Goal: Information Seeking & Learning: Learn about a topic

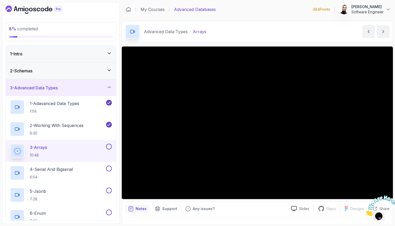
scroll to position [11, 0]
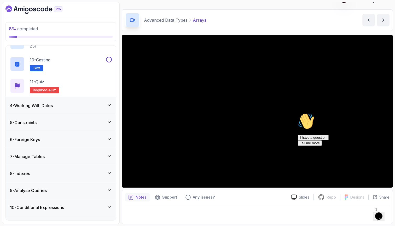
click at [298, 113] on icon "Chat attention grabber" at bounding box center [298, 113] width 0 height 0
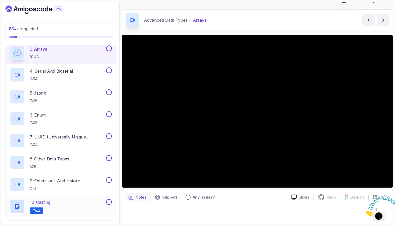
scroll to position [35, 0]
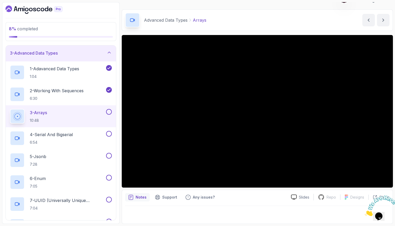
click at [110, 112] on button at bounding box center [109, 112] width 6 height 6
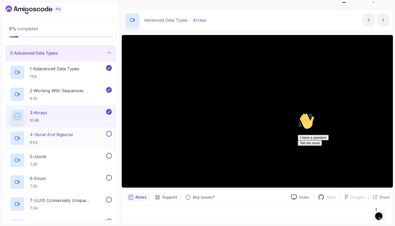
click at [96, 136] on div "4 - Serial And Bigserial 6:54" at bounding box center [57, 138] width 95 height 15
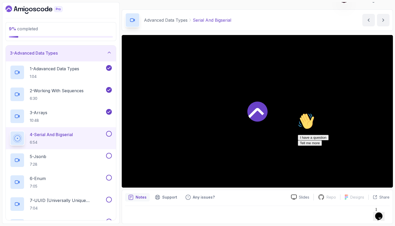
click at [96, 136] on div "4 - Serial And Bigserial 6:54" at bounding box center [57, 138] width 95 height 15
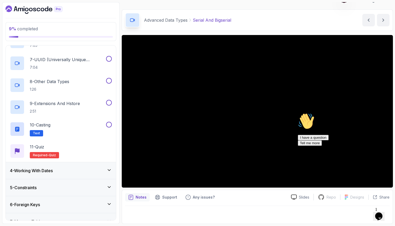
scroll to position [199, 0]
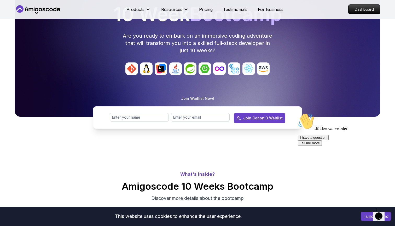
scroll to position [56, 0]
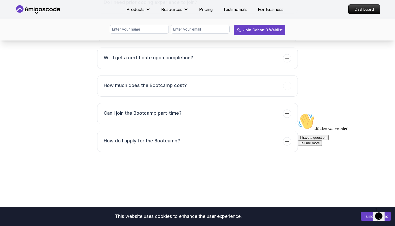
scroll to position [2118, 0]
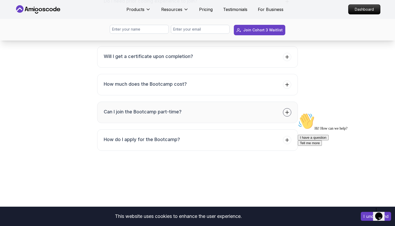
click at [233, 104] on button "Can I join the Bootcamp part-time?" at bounding box center [197, 112] width 201 height 21
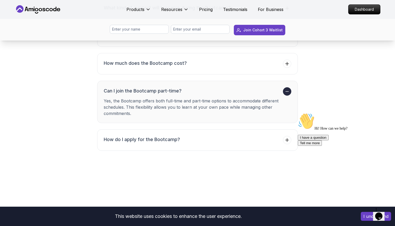
click at [242, 85] on button "Can I join the Bootcamp part-time? Yes, the Bootcamp offers both full-time and …" at bounding box center [197, 102] width 201 height 42
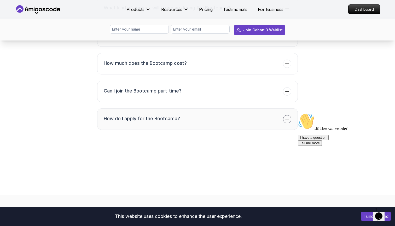
click at [227, 113] on button "How do I apply for the Bootcamp?" at bounding box center [197, 118] width 201 height 21
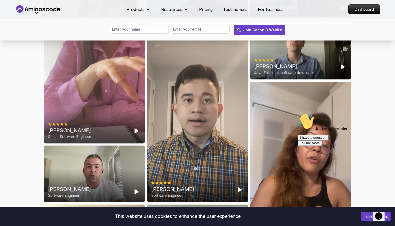
scroll to position [1468, 0]
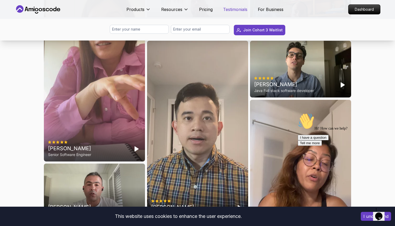
click at [233, 9] on p "Testimonials" at bounding box center [235, 9] width 24 height 6
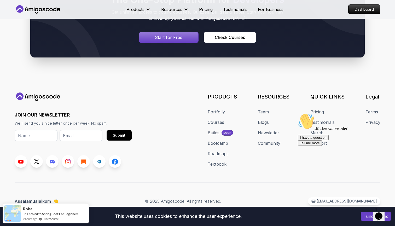
scroll to position [3162, 0]
